Goal: Information Seeking & Learning: Learn about a topic

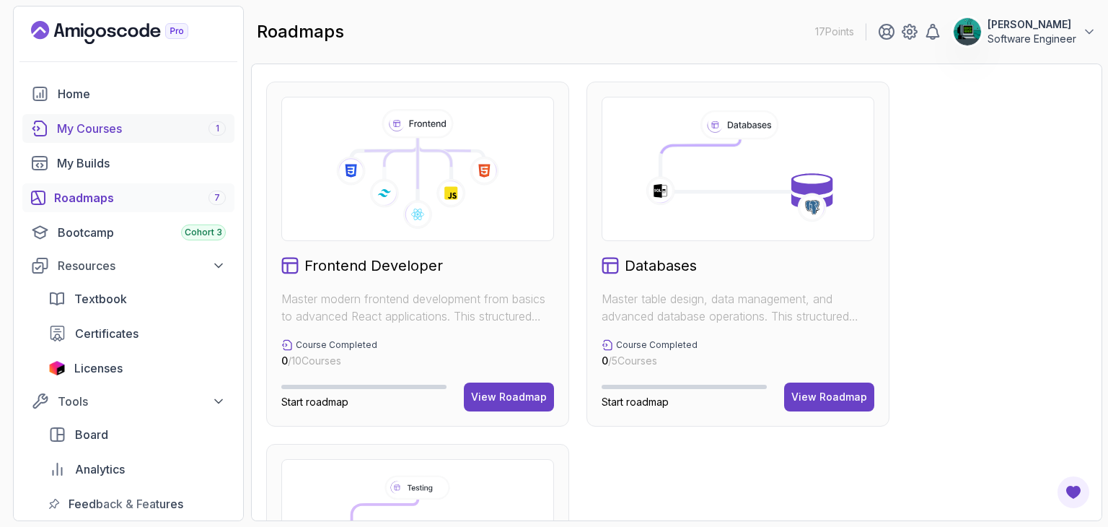
click at [105, 120] on div "My Courses 1" at bounding box center [141, 128] width 169 height 17
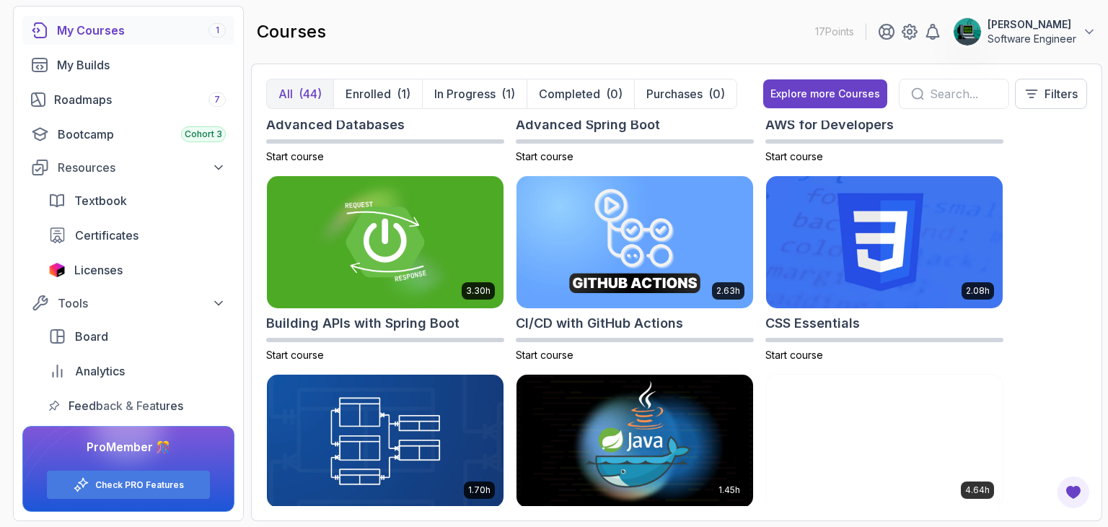
scroll to position [289, 0]
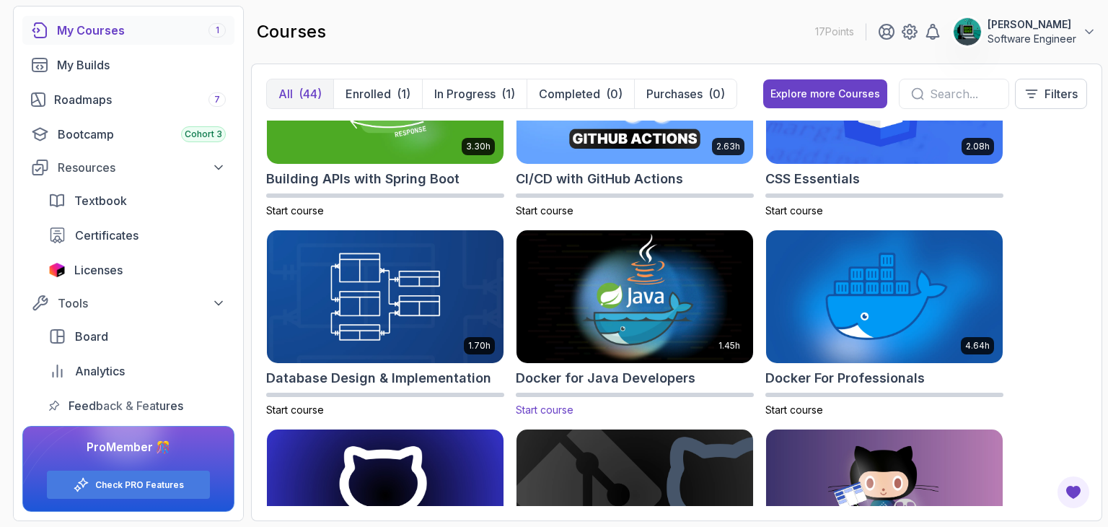
click at [711, 278] on img at bounding box center [635, 296] width 248 height 139
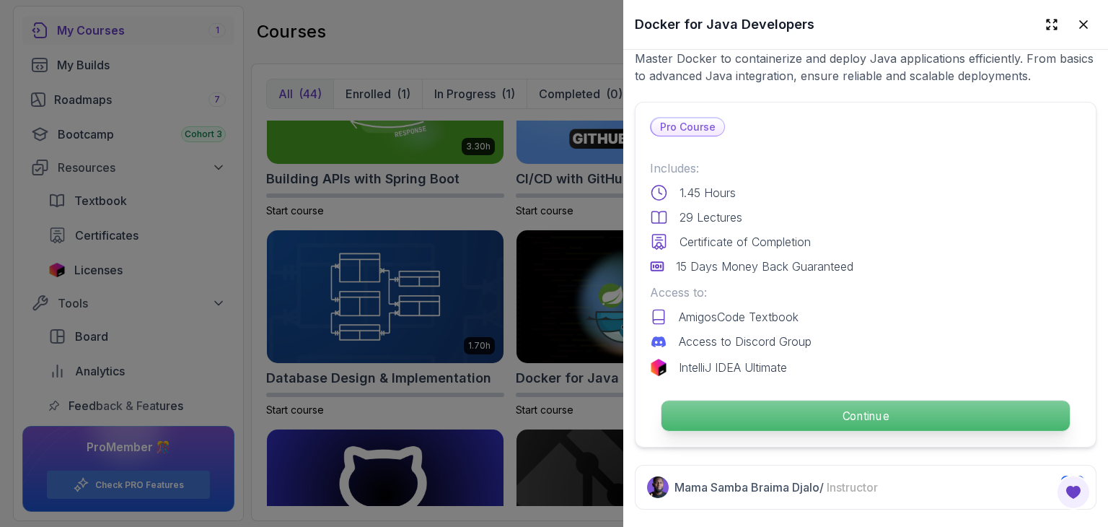
click at [835, 417] on p "Continue" at bounding box center [866, 415] width 408 height 30
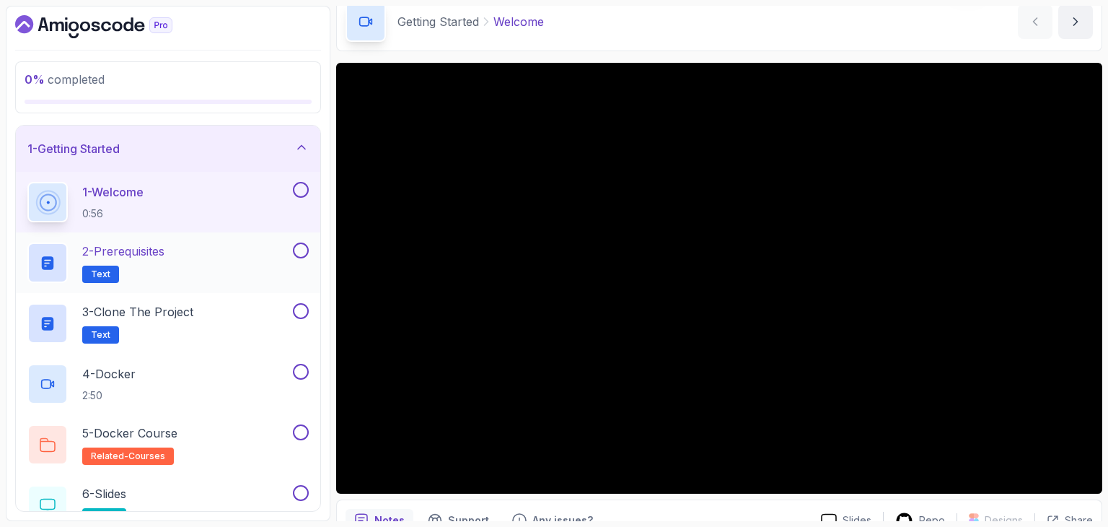
drag, startPoint x: 125, startPoint y: 245, endPoint x: 92, endPoint y: 258, distance: 35.2
click at [92, 258] on p "2 - Prerequisites" at bounding box center [123, 250] width 82 height 17
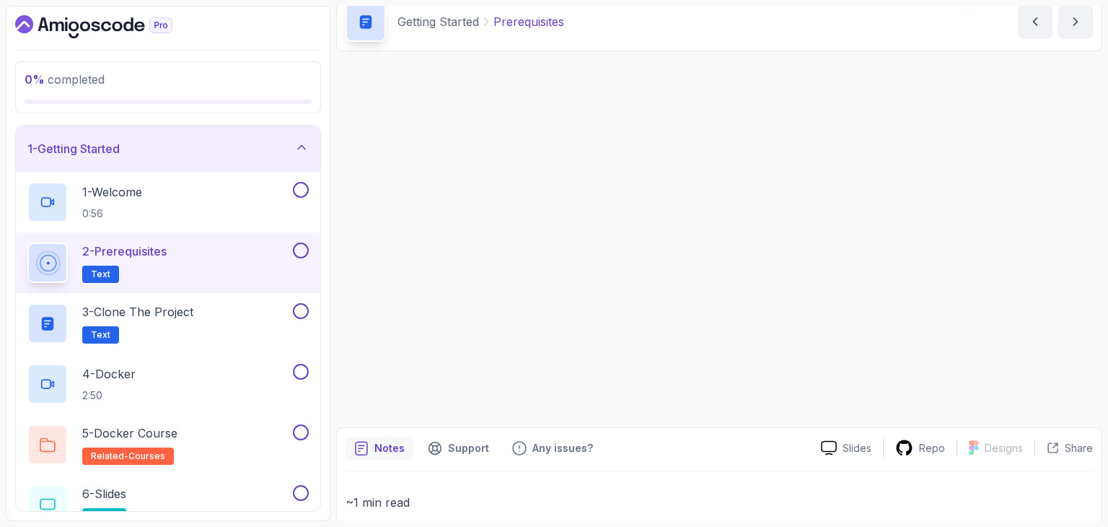
click at [108, 245] on p "2 - Prerequisites" at bounding box center [124, 250] width 84 height 17
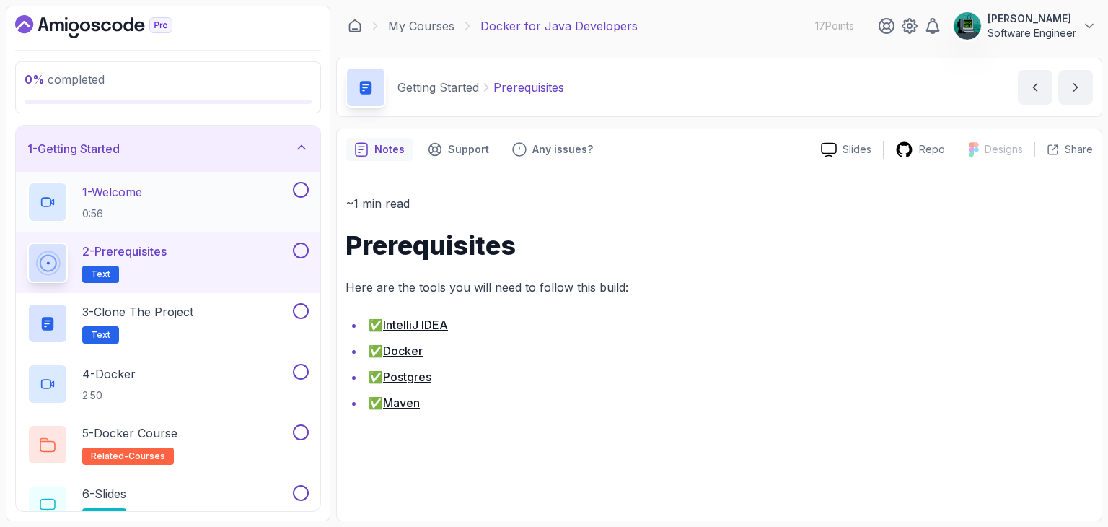
click at [299, 188] on button at bounding box center [301, 190] width 16 height 16
click at [400, 351] on link "Docker" at bounding box center [403, 350] width 40 height 14
